Goal: Check status: Check status

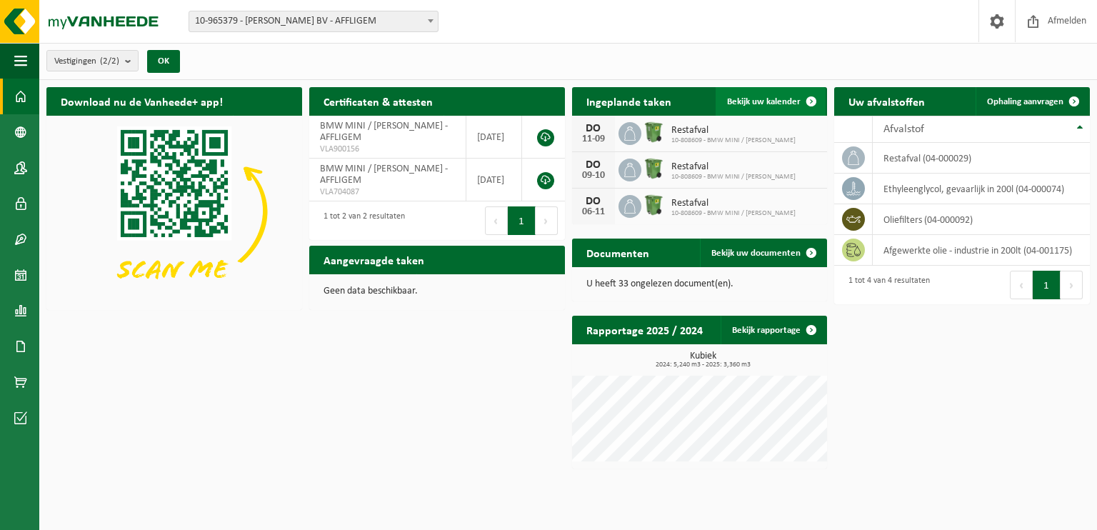
click at [765, 106] on span "Bekijk uw kalender" at bounding box center [764, 101] width 74 height 9
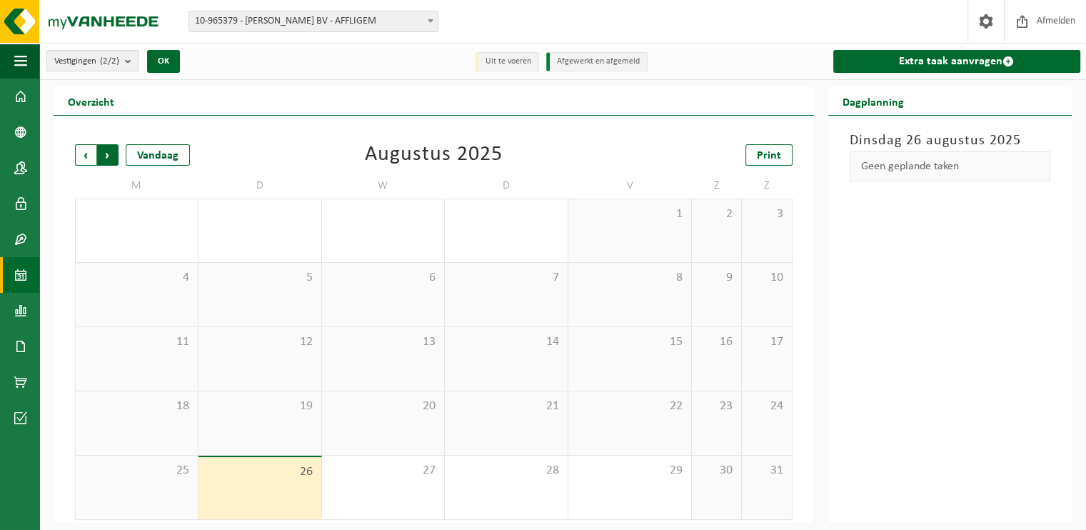
click at [88, 156] on span "Vorige" at bounding box center [85, 154] width 21 height 21
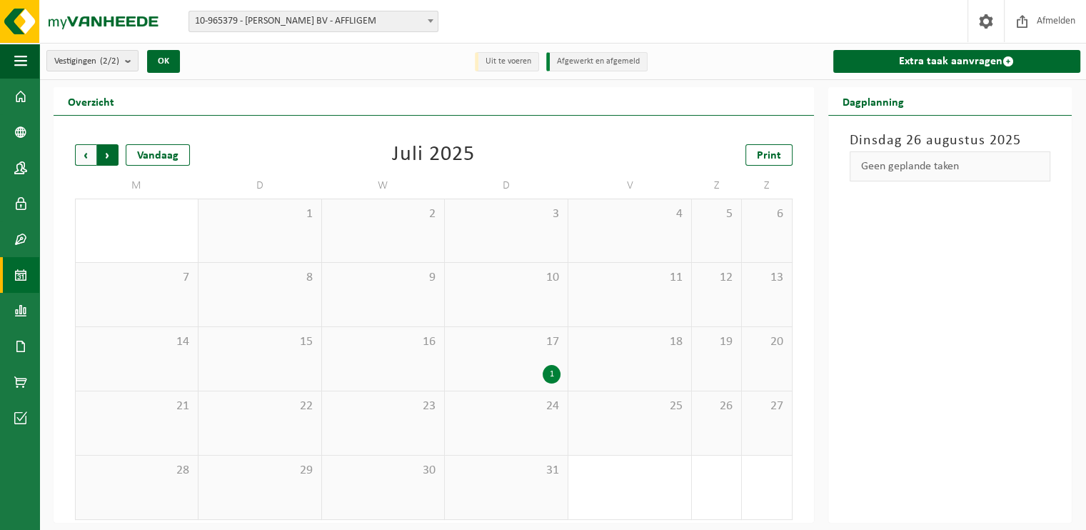
click at [85, 154] on span "Vorige" at bounding box center [85, 154] width 21 height 21
click at [107, 154] on span "Volgende" at bounding box center [107, 154] width 21 height 21
click at [558, 372] on div "1" at bounding box center [552, 374] width 18 height 19
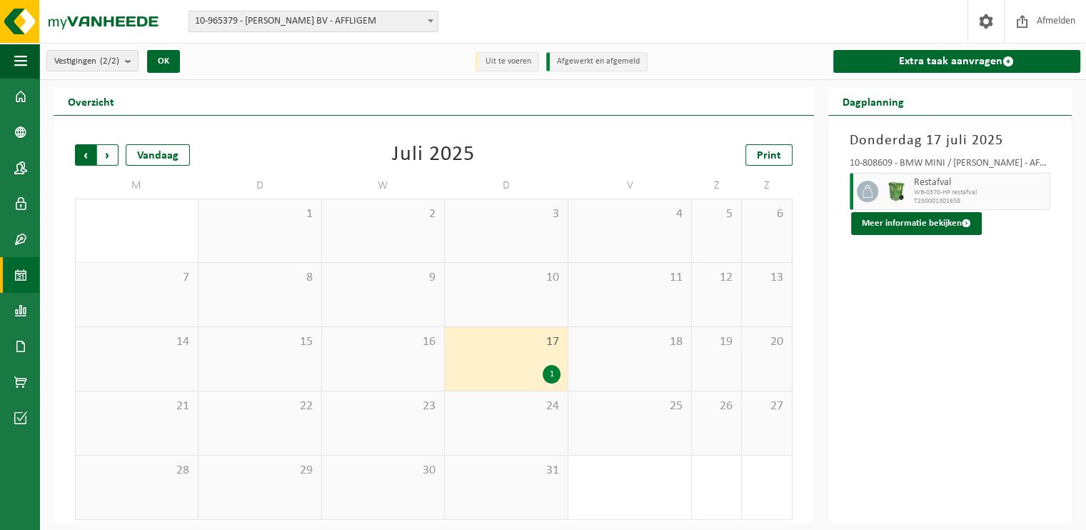
click at [112, 152] on span "Volgende" at bounding box center [107, 154] width 21 height 21
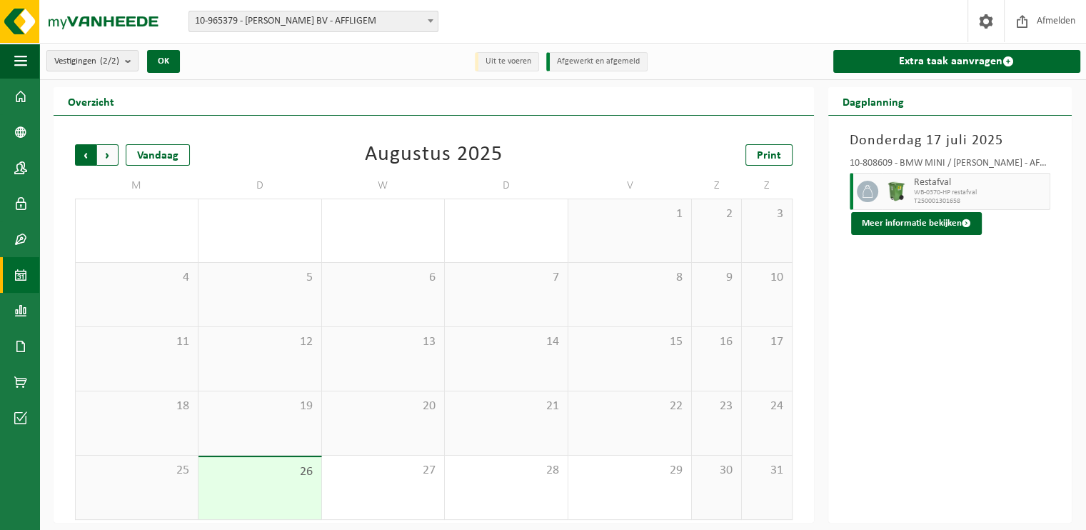
click at [107, 156] on span "Volgende" at bounding box center [107, 154] width 21 height 21
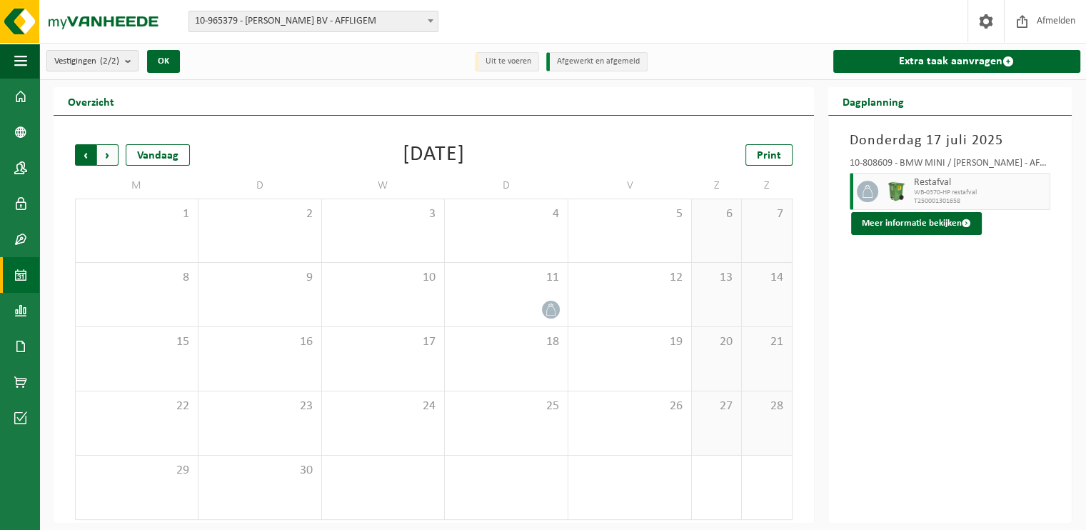
click at [108, 151] on span "Volgende" at bounding box center [107, 154] width 21 height 21
click at [106, 154] on span "Volgende" at bounding box center [107, 154] width 21 height 21
